Goal: Information Seeking & Learning: Learn about a topic

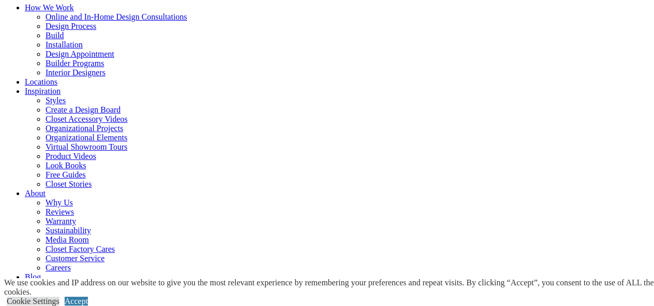
scroll to position [103, 0]
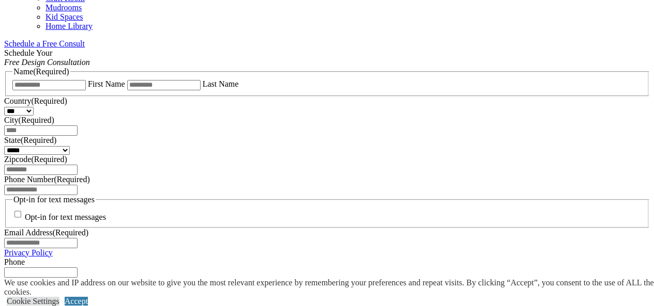
scroll to position [672, 0]
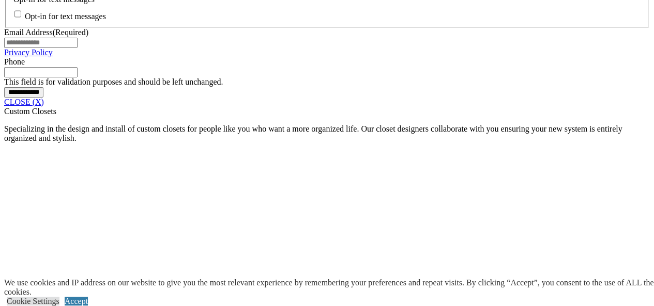
scroll to position [878, 0]
